Goal: Task Accomplishment & Management: Manage account settings

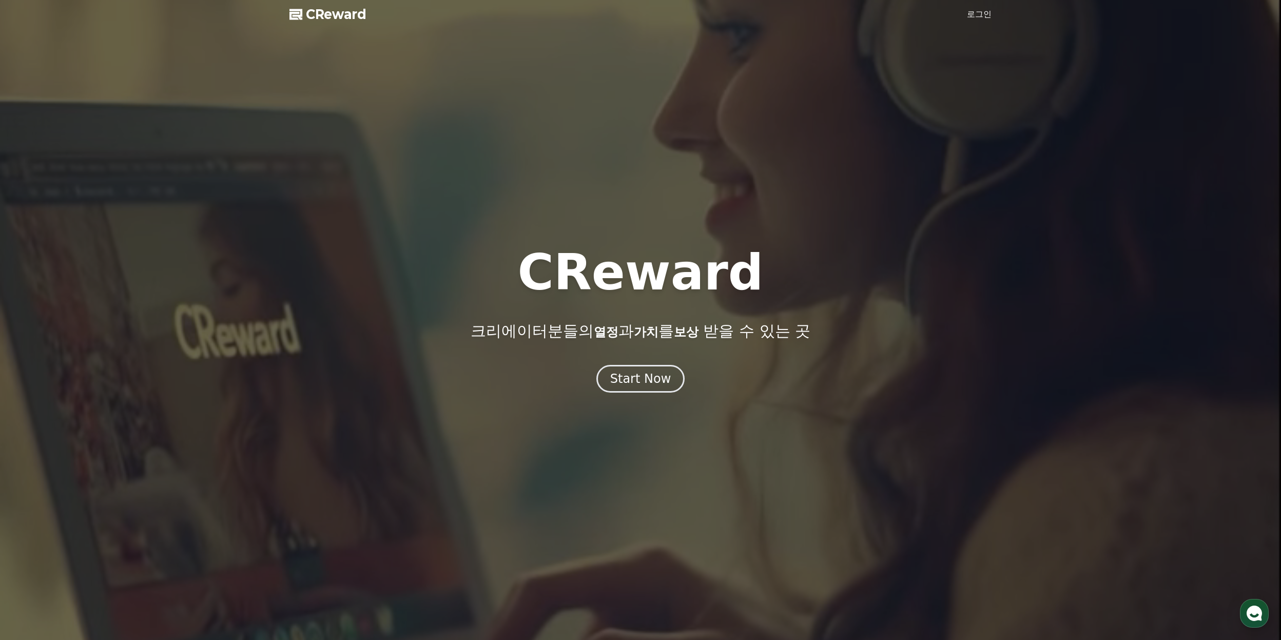
click at [979, 13] on link "로그인" at bounding box center [979, 14] width 25 height 12
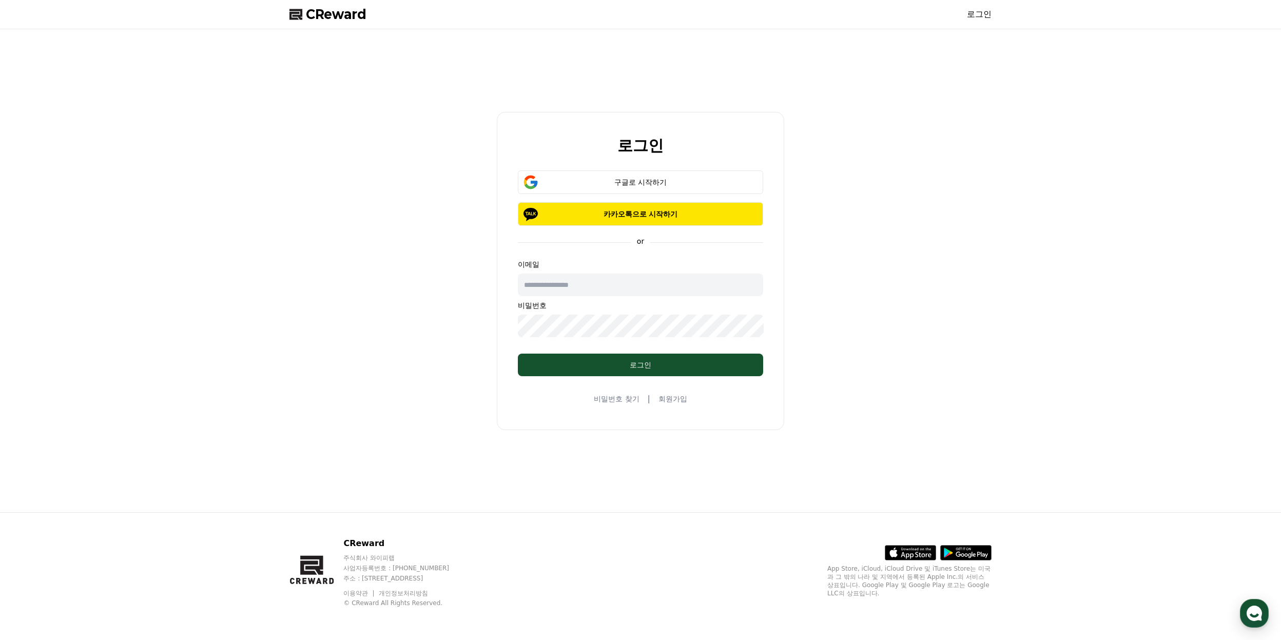
click at [615, 289] on input "text" at bounding box center [640, 284] width 245 height 23
click at [653, 364] on div "로그인" at bounding box center [640, 365] width 204 height 10
drag, startPoint x: 609, startPoint y: 287, endPoint x: 412, endPoint y: 284, distance: 197.0
click at [416, 285] on div "**********" at bounding box center [640, 270] width 710 height 475
type input "**********"
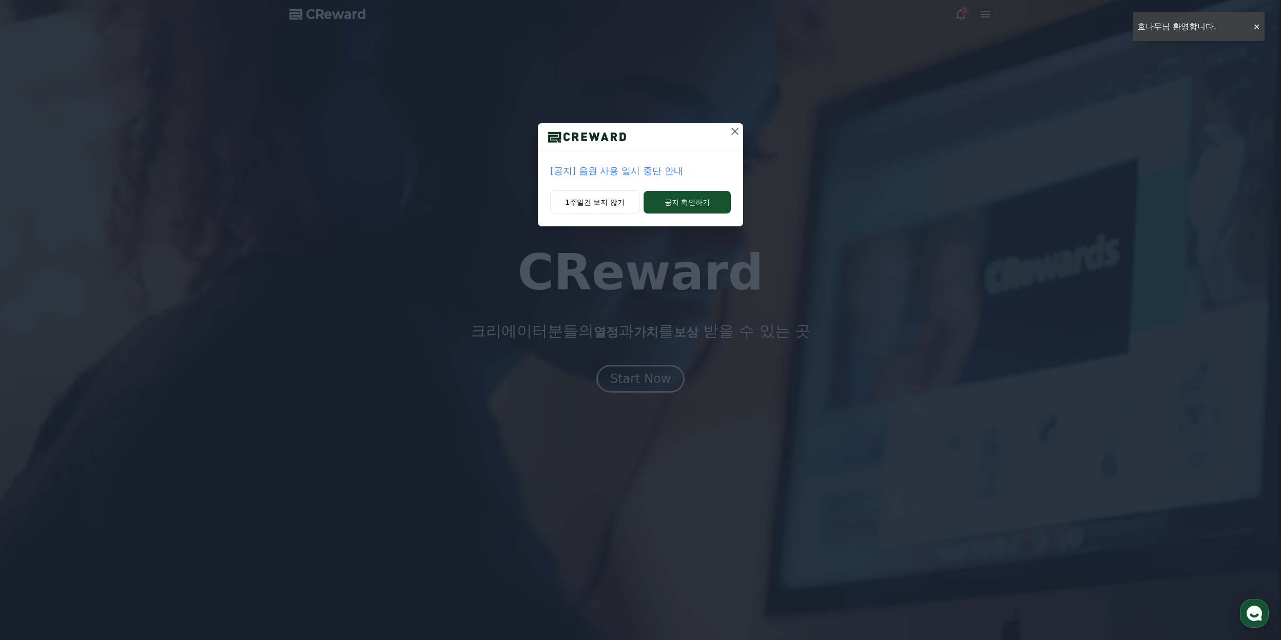
click at [733, 133] on icon at bounding box center [734, 131] width 7 height 7
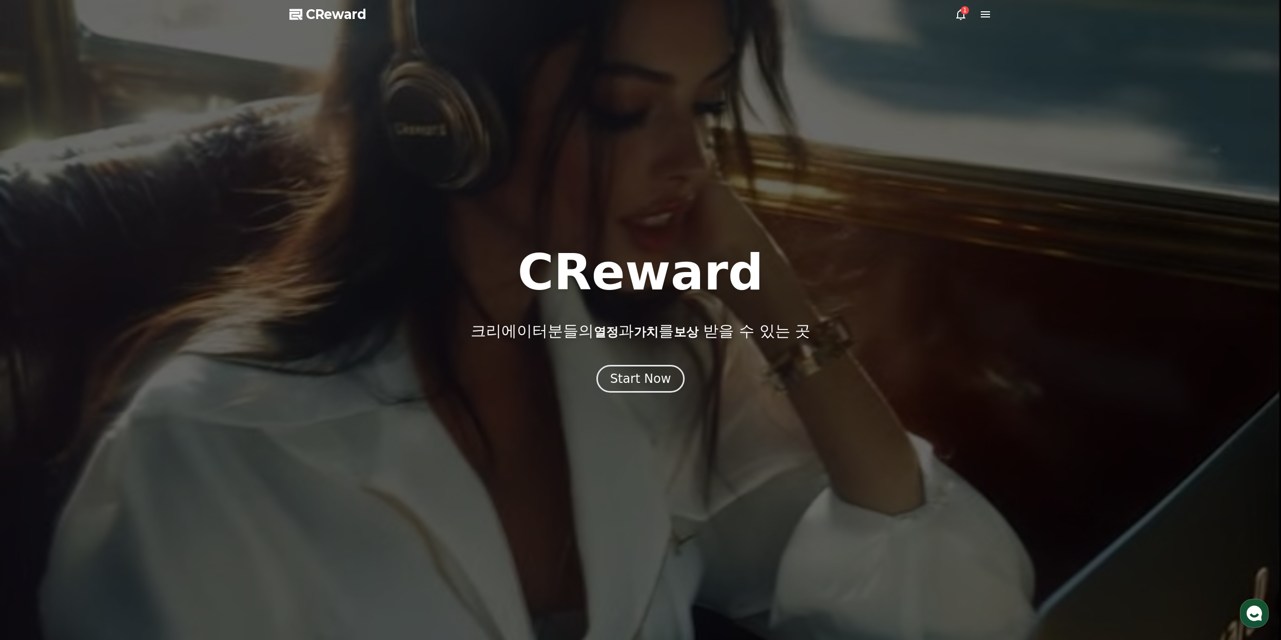
click at [956, 18] on icon at bounding box center [960, 14] width 9 height 11
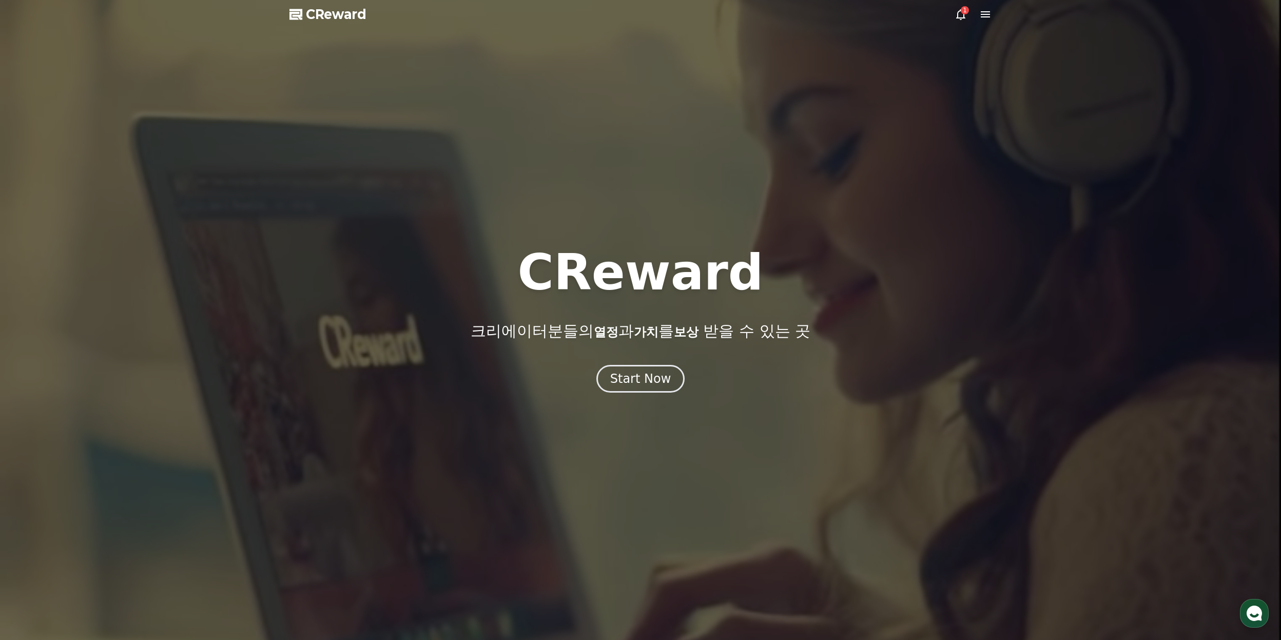
click at [980, 14] on icon at bounding box center [985, 14] width 12 height 12
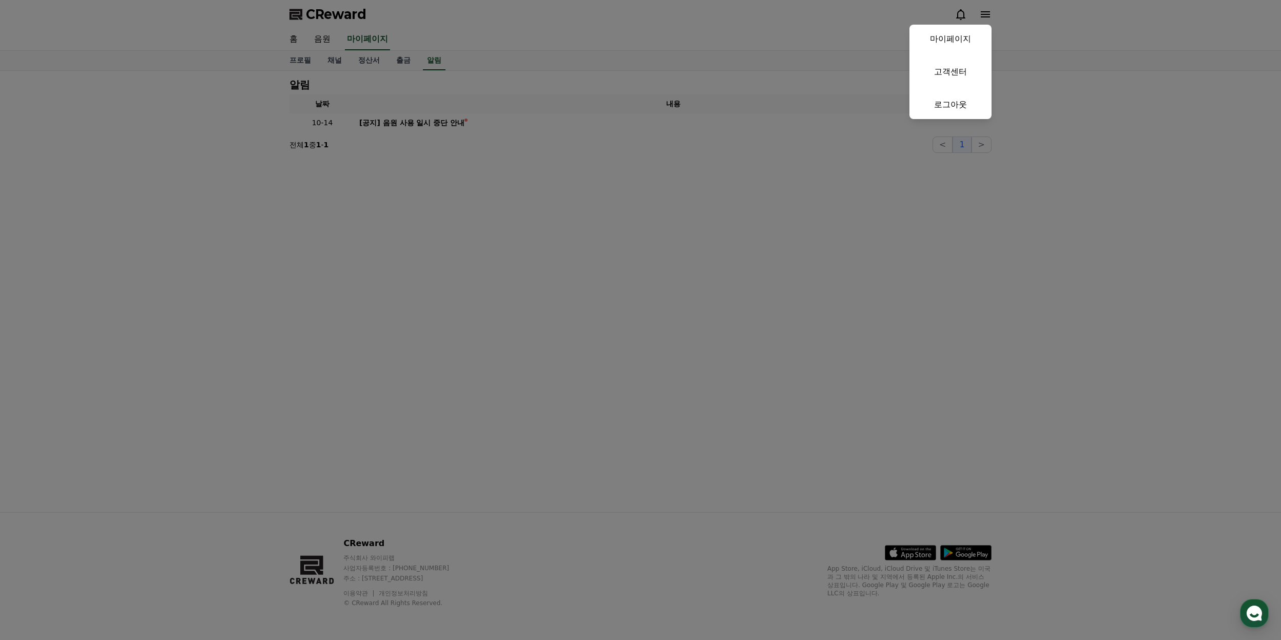
click at [659, 47] on button "close" at bounding box center [640, 320] width 1281 height 640
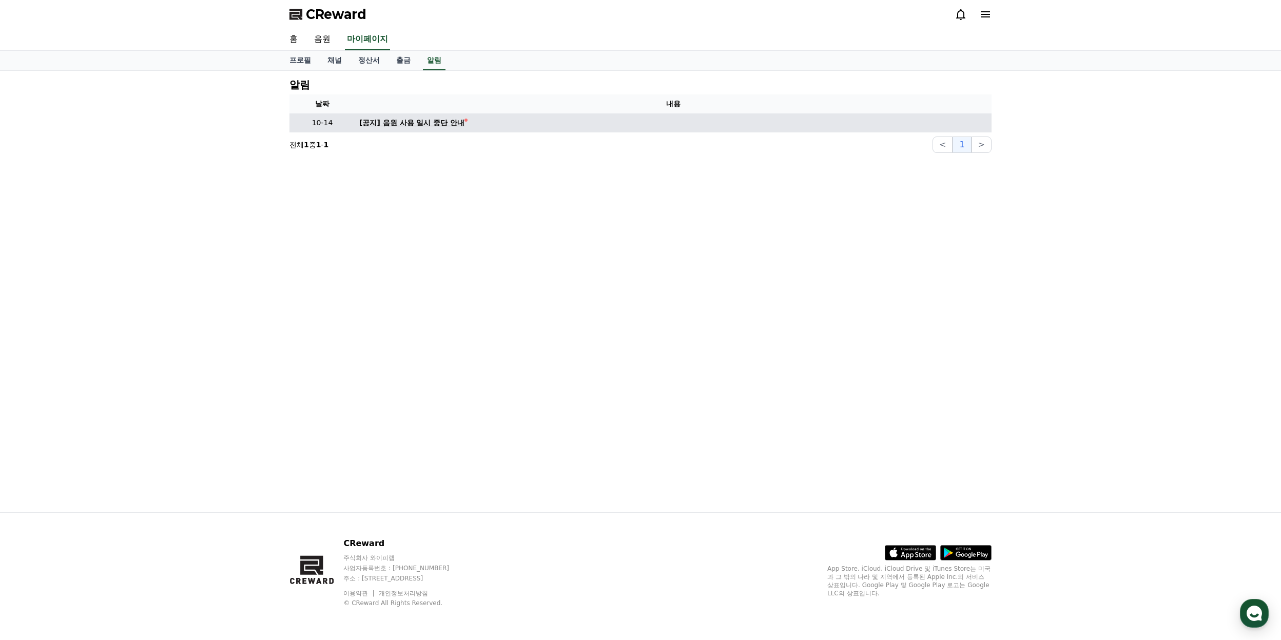
click at [372, 120] on div "[공지] 음원 사용 일시 중단 안내" at bounding box center [411, 122] width 105 height 11
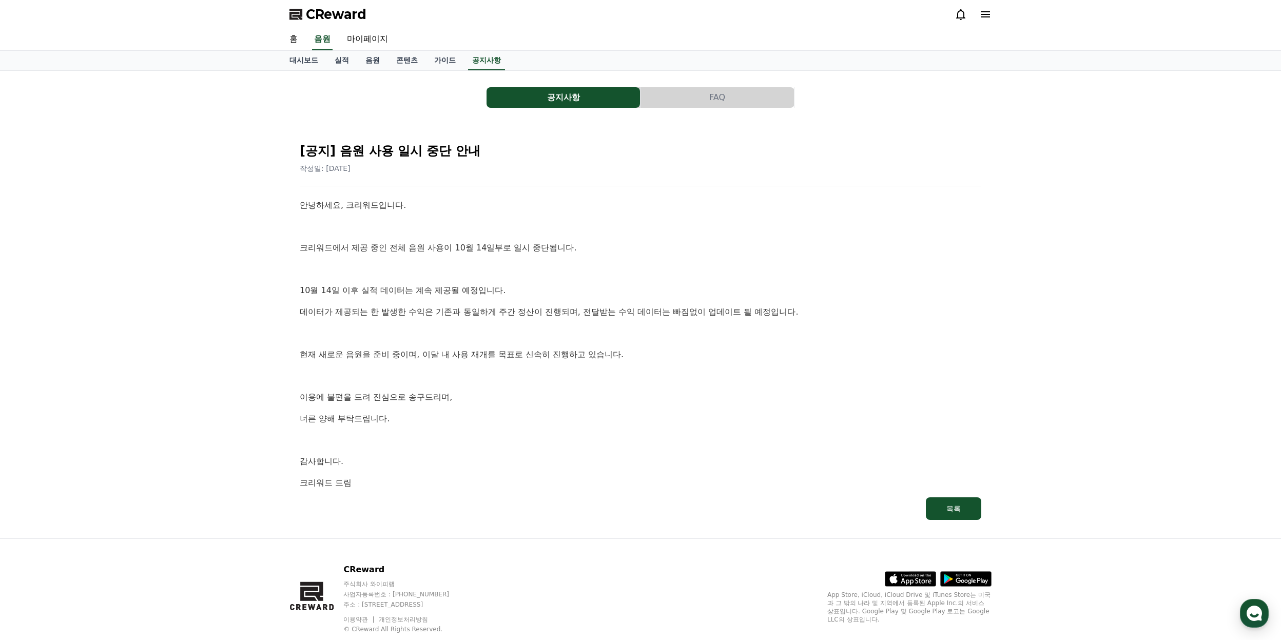
drag, startPoint x: 302, startPoint y: 245, endPoint x: 572, endPoint y: 291, distance: 273.2
click at [574, 291] on div "안녕하세요, 크리워드입니다. 크리워드에서 제공 중인 전체 음원 사용이 10월 14일부로 일시 중단됩니다. 10월 14일 이후 실적 데이터는 계…" at bounding box center [640, 344] width 681 height 290
click at [571, 291] on p "10월 14일 이후 실적 데이터는 계속 제공될 예정입니다." at bounding box center [640, 290] width 681 height 13
click at [452, 64] on link "가이드" at bounding box center [445, 60] width 38 height 19
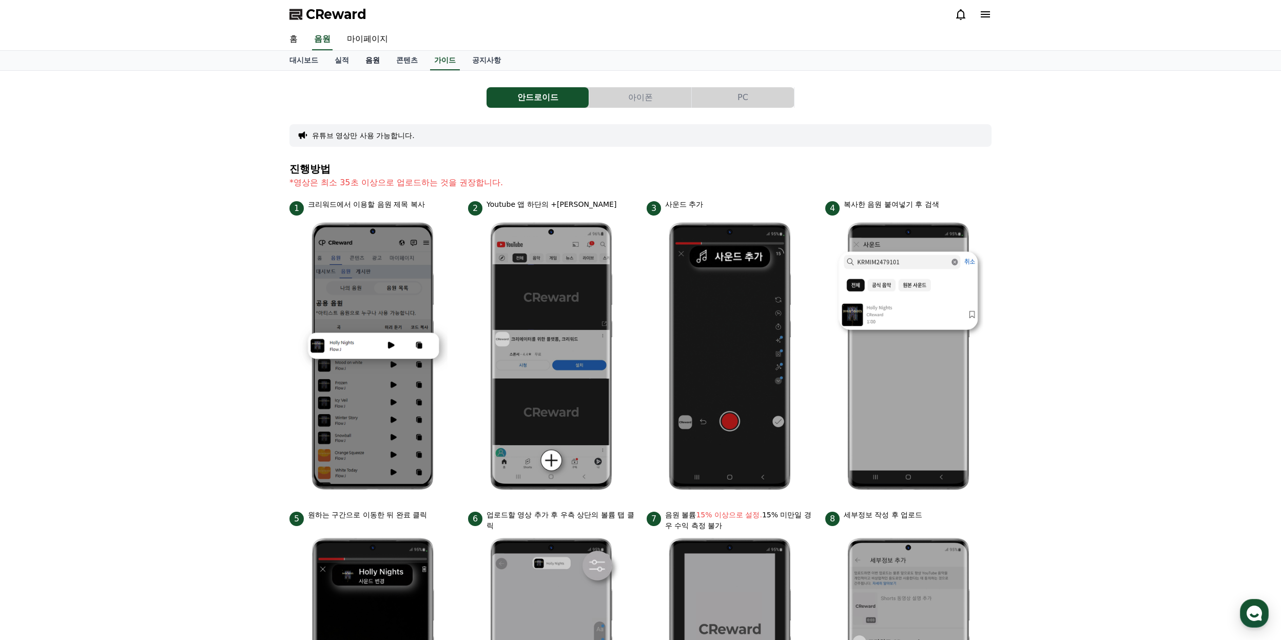
click at [383, 56] on link "음원" at bounding box center [372, 60] width 31 height 19
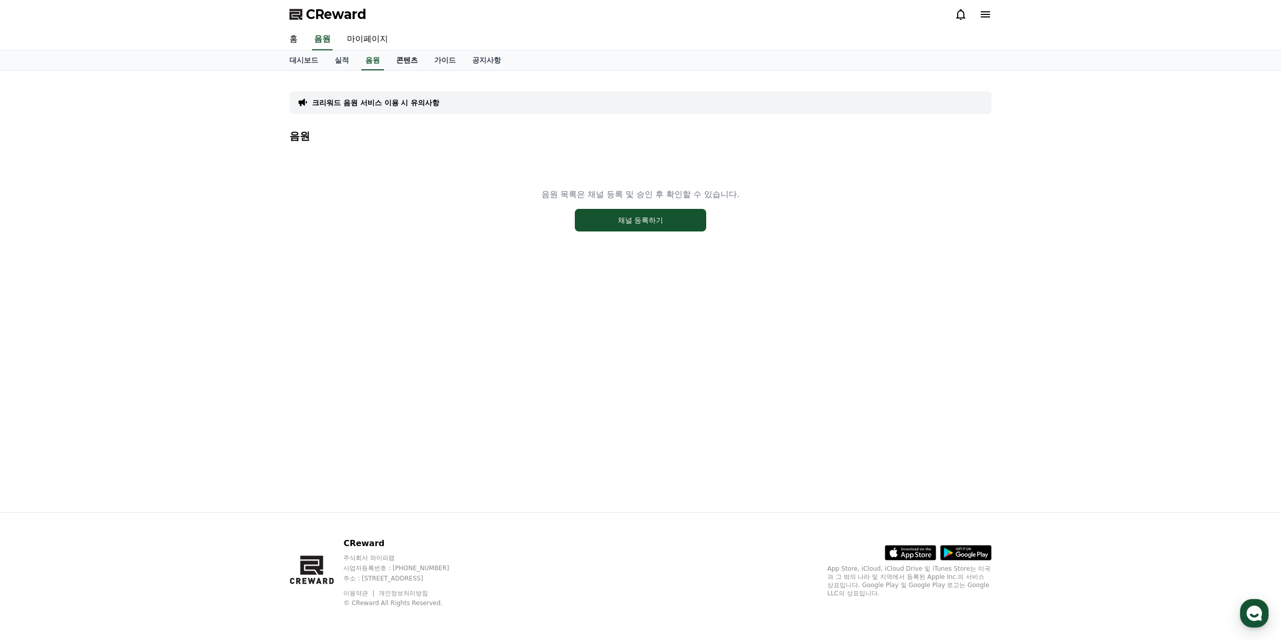
click at [401, 62] on link "콘텐츠" at bounding box center [407, 60] width 38 height 19
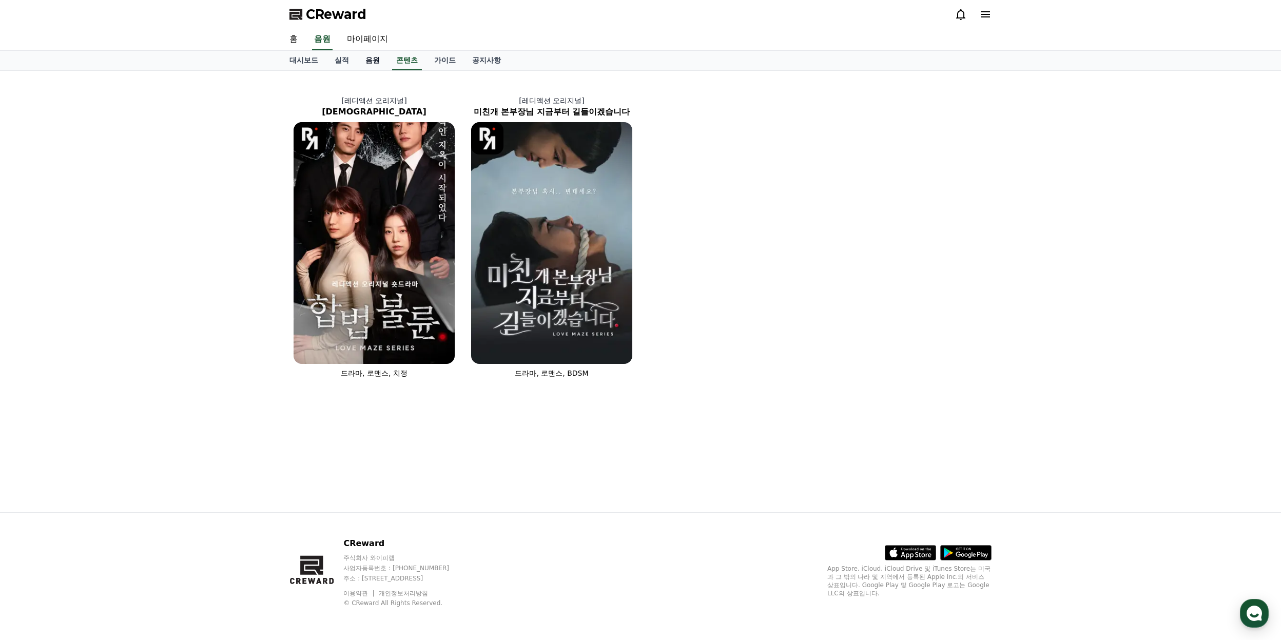
click at [367, 62] on link "음원" at bounding box center [372, 60] width 31 height 19
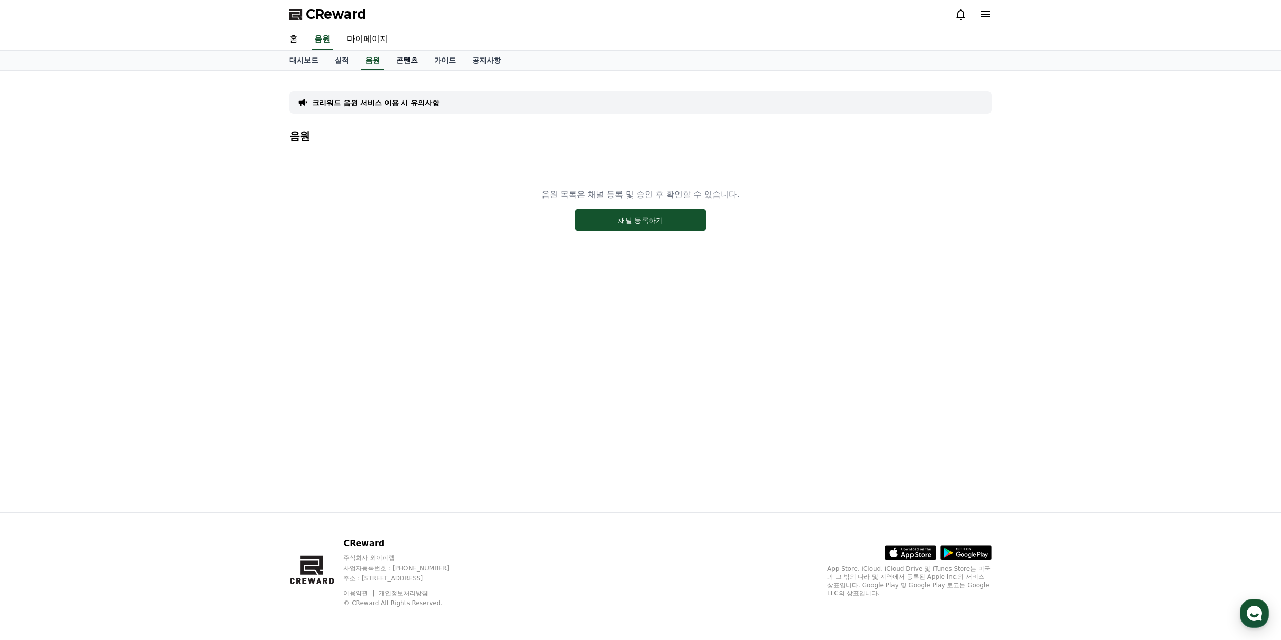
click at [399, 61] on link "콘텐츠" at bounding box center [407, 60] width 38 height 19
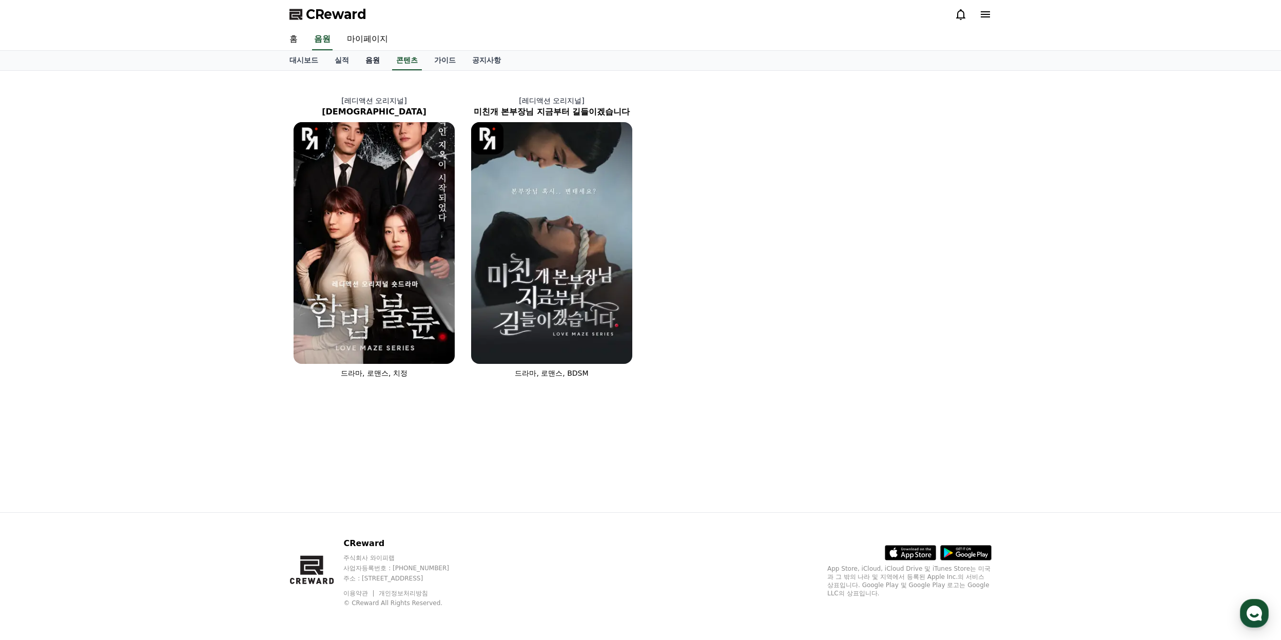
click at [365, 61] on link "음원" at bounding box center [372, 60] width 31 height 19
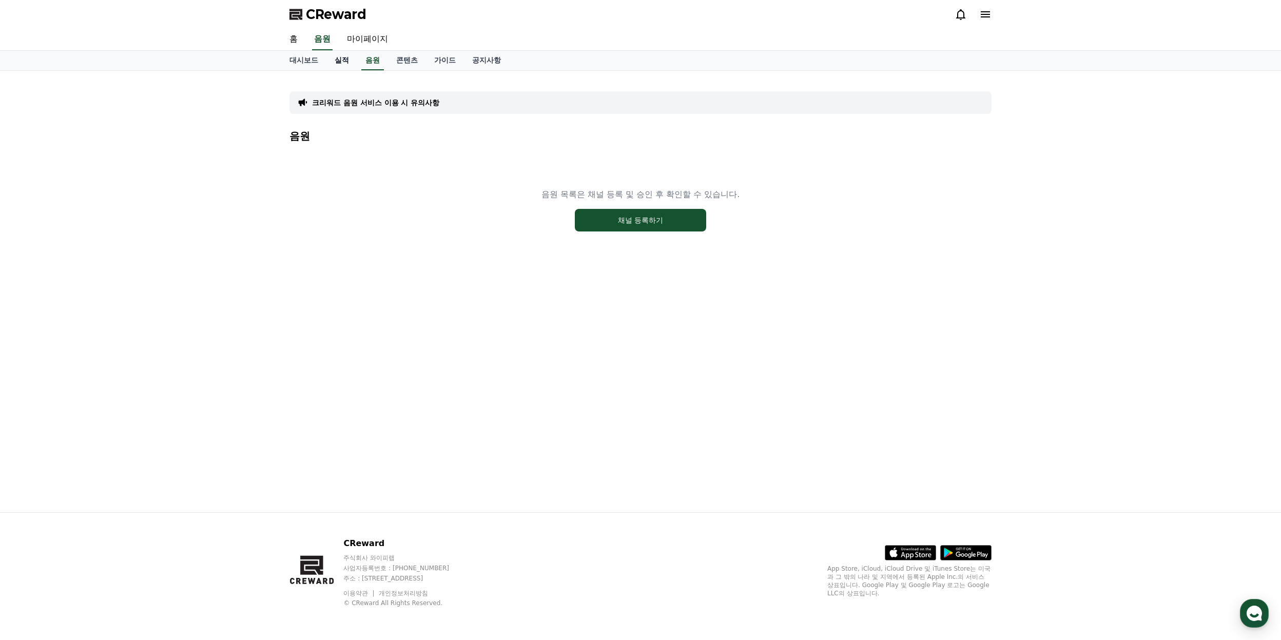
click at [347, 60] on link "실적" at bounding box center [341, 60] width 31 height 19
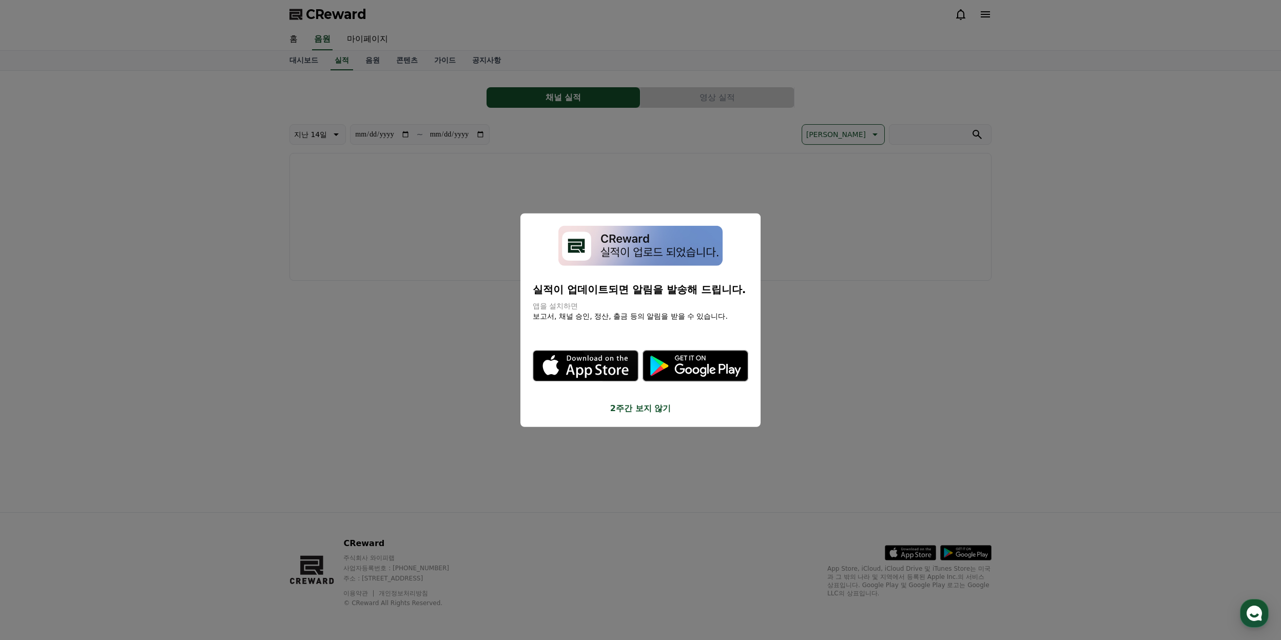
click at [311, 60] on button "close modal" at bounding box center [640, 320] width 1281 height 640
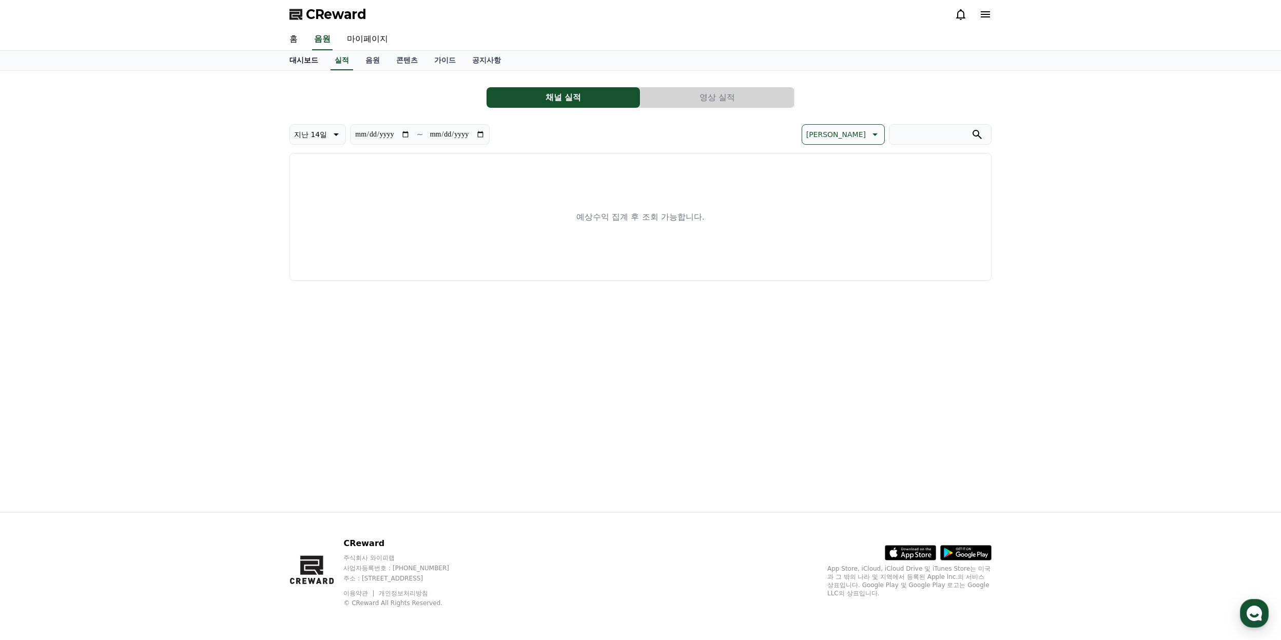
click at [308, 60] on link "대시보드" at bounding box center [303, 60] width 45 height 19
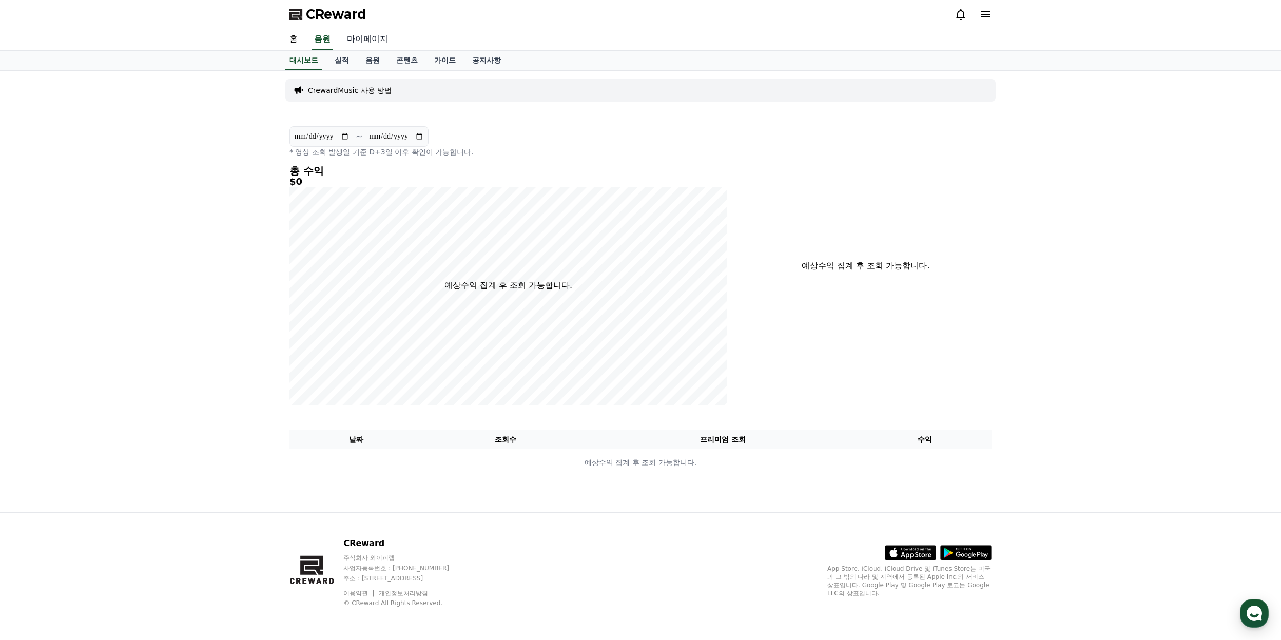
click at [364, 38] on link "마이페이지" at bounding box center [367, 40] width 57 height 22
select select "**********"
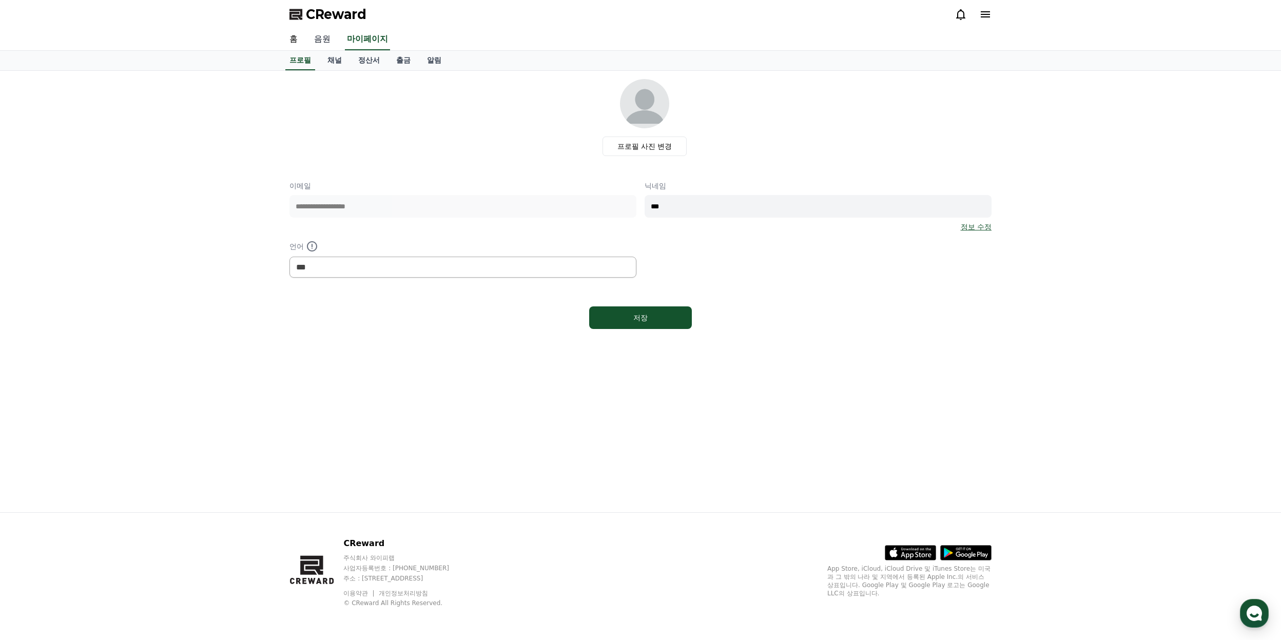
click at [326, 40] on link "음원" at bounding box center [322, 40] width 33 height 22
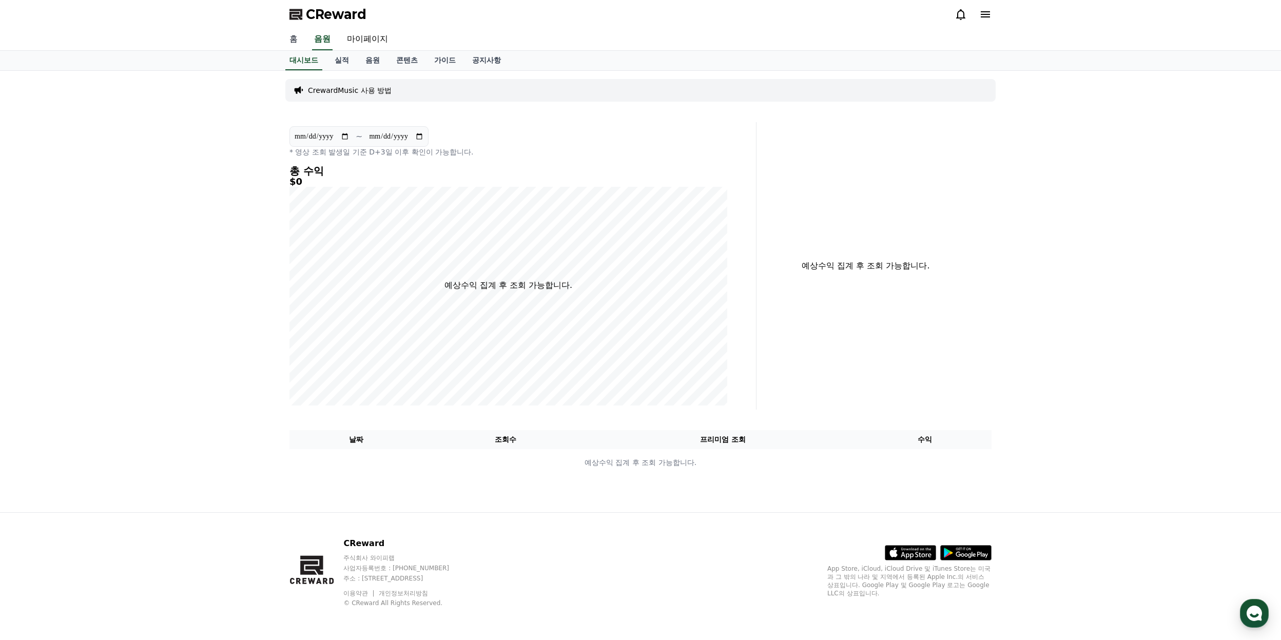
click at [301, 38] on link "홈" at bounding box center [293, 40] width 25 height 22
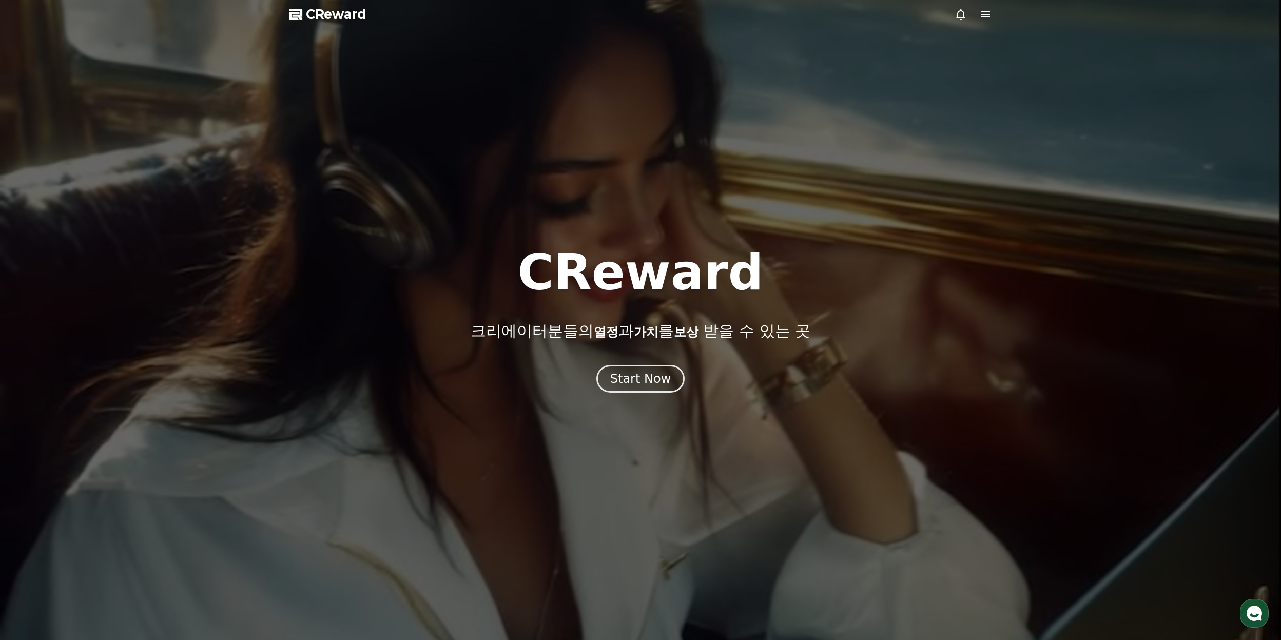
click at [979, 15] on icon at bounding box center [985, 14] width 12 height 12
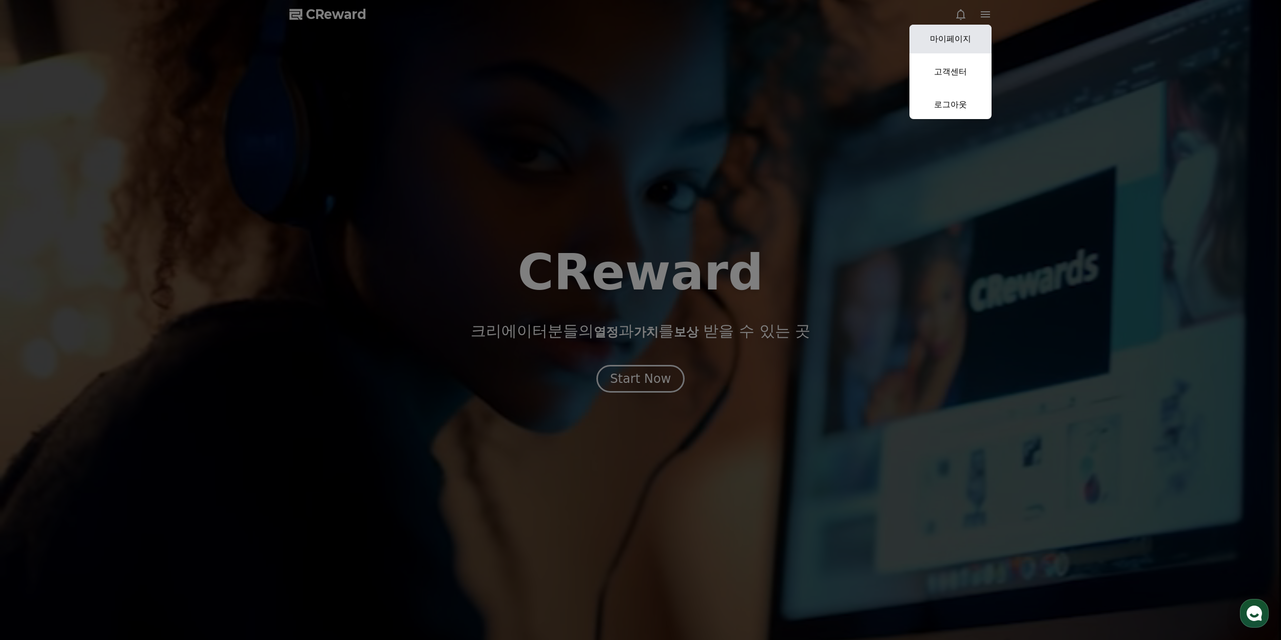
click at [961, 35] on link "마이페이지" at bounding box center [950, 39] width 82 height 29
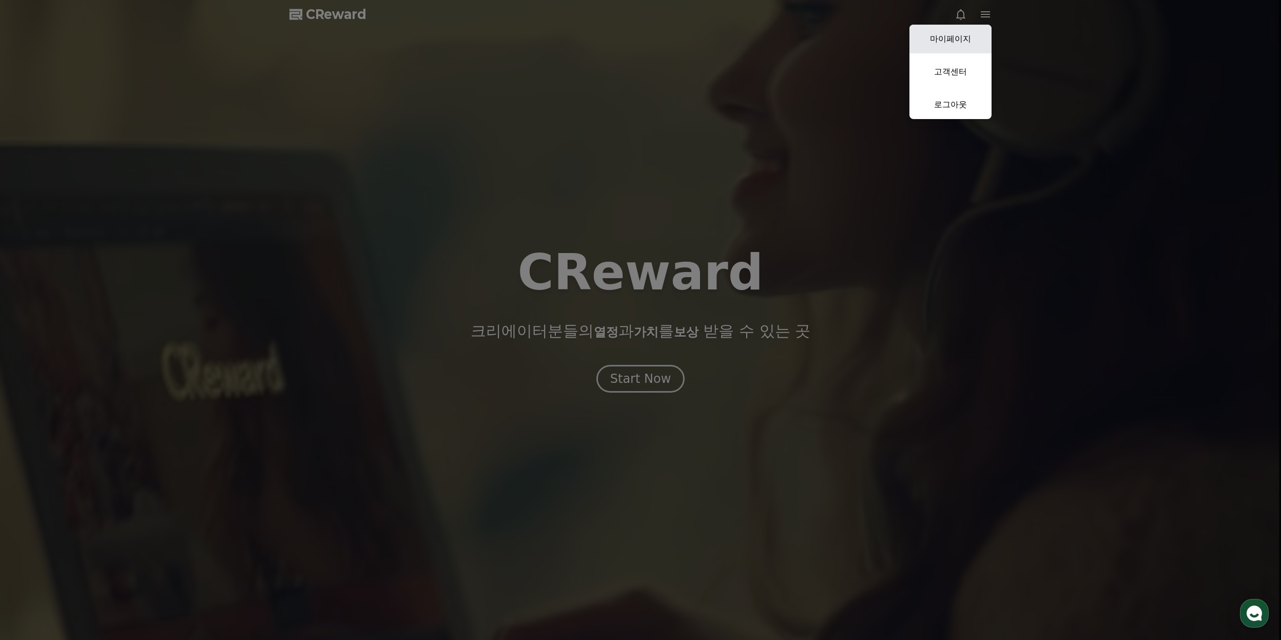
select select "**********"
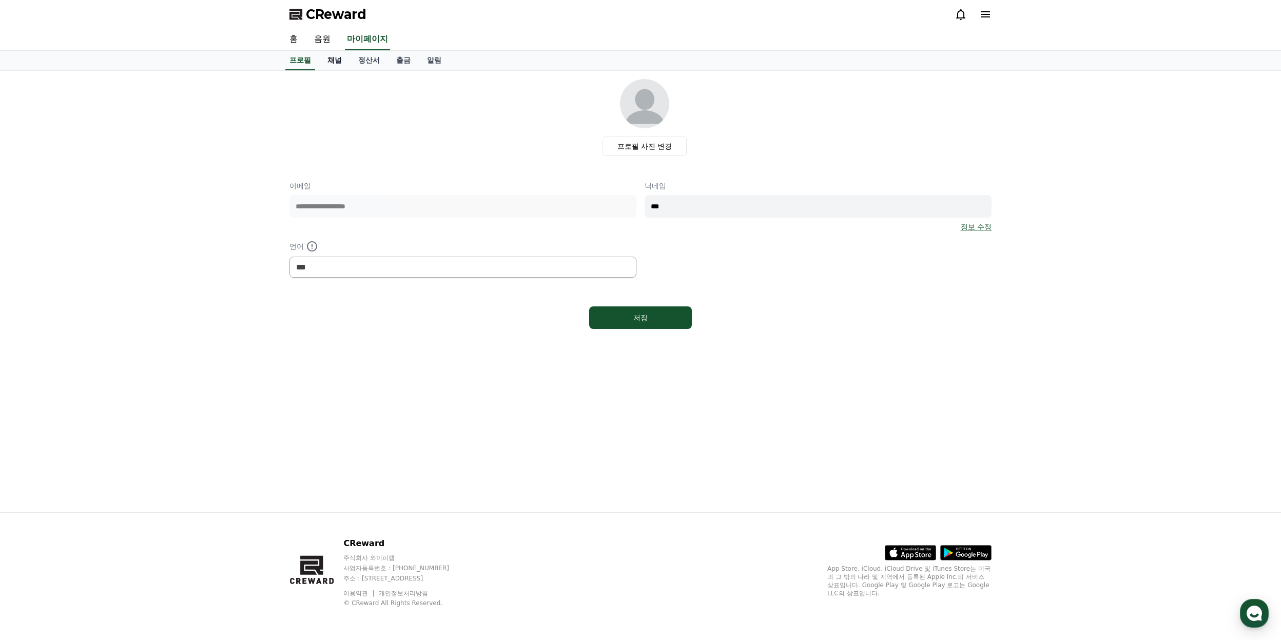
click at [339, 61] on link "채널" at bounding box center [334, 60] width 31 height 19
